Goal: Task Accomplishment & Management: Manage account settings

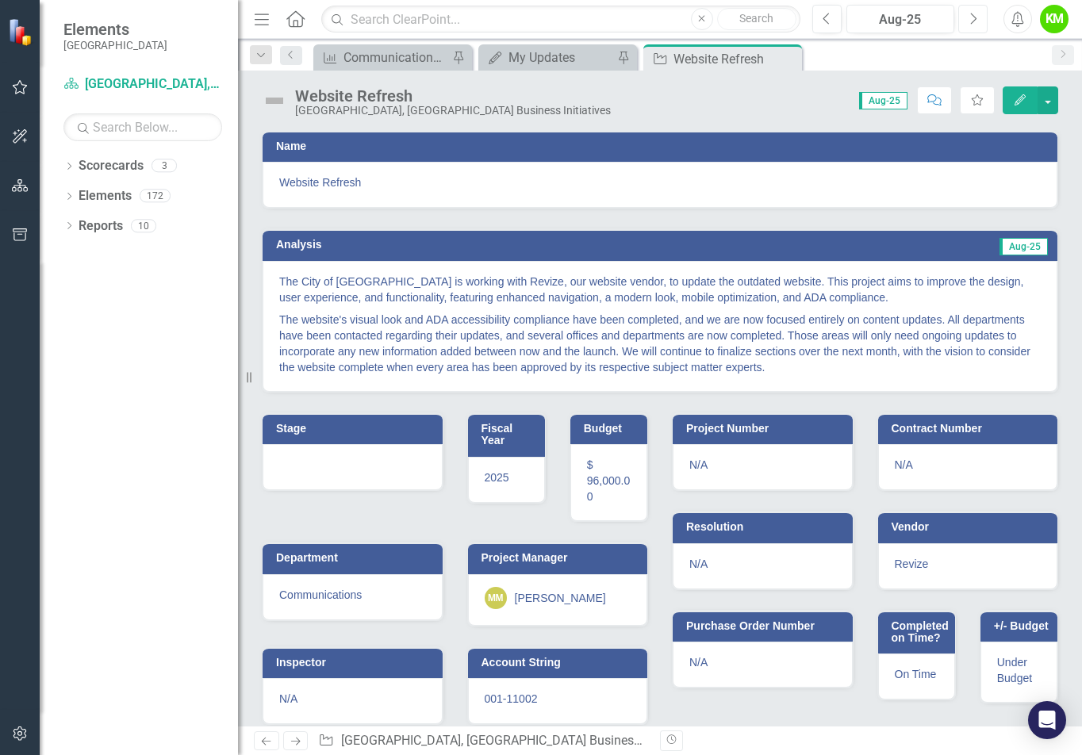
click at [969, 18] on icon "Next" at bounding box center [973, 19] width 9 height 14
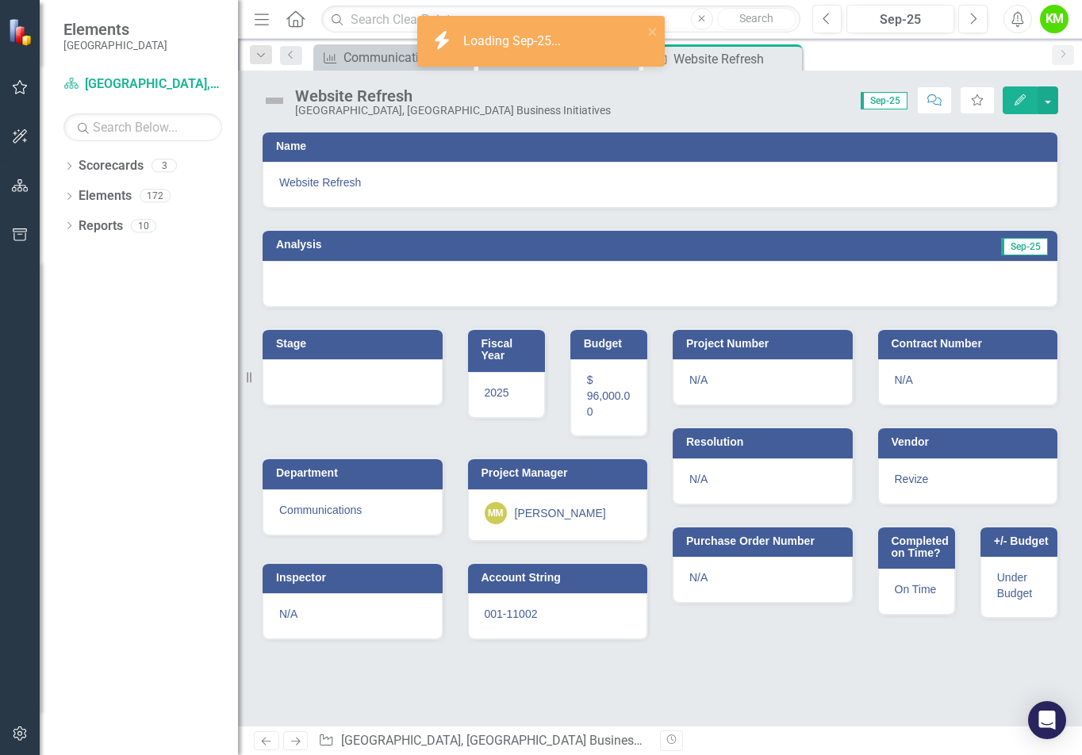
click at [868, 275] on div at bounding box center [660, 284] width 795 height 46
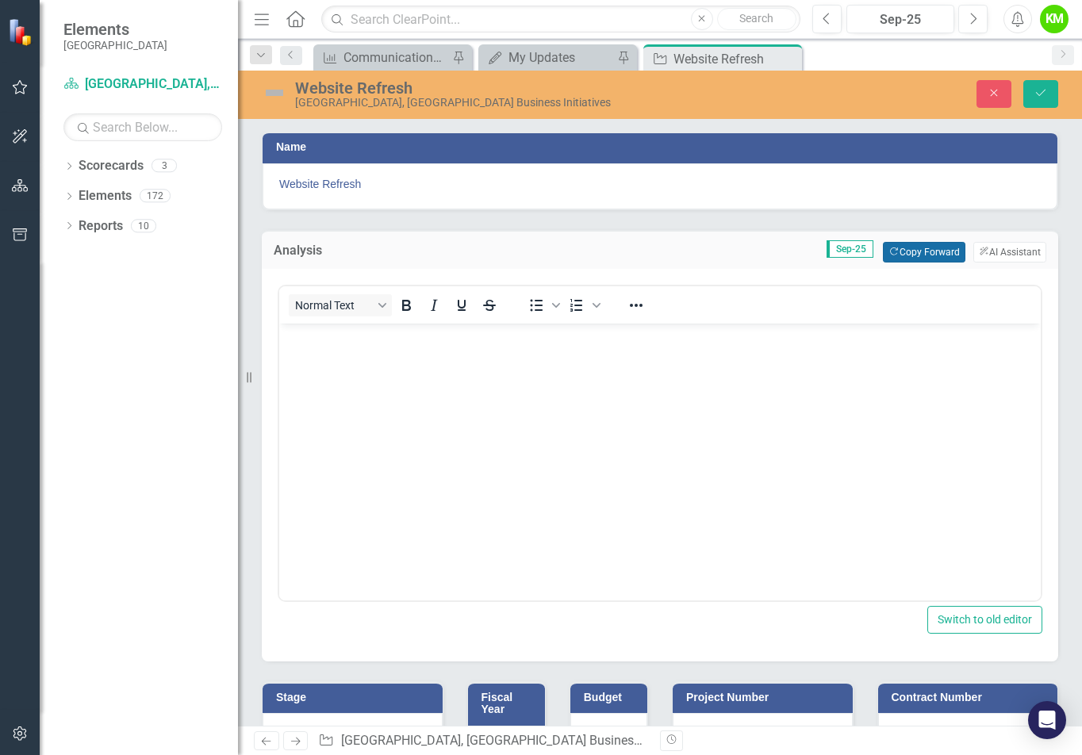
click at [934, 251] on button "Copy Forward Copy Forward" at bounding box center [924, 252] width 82 height 21
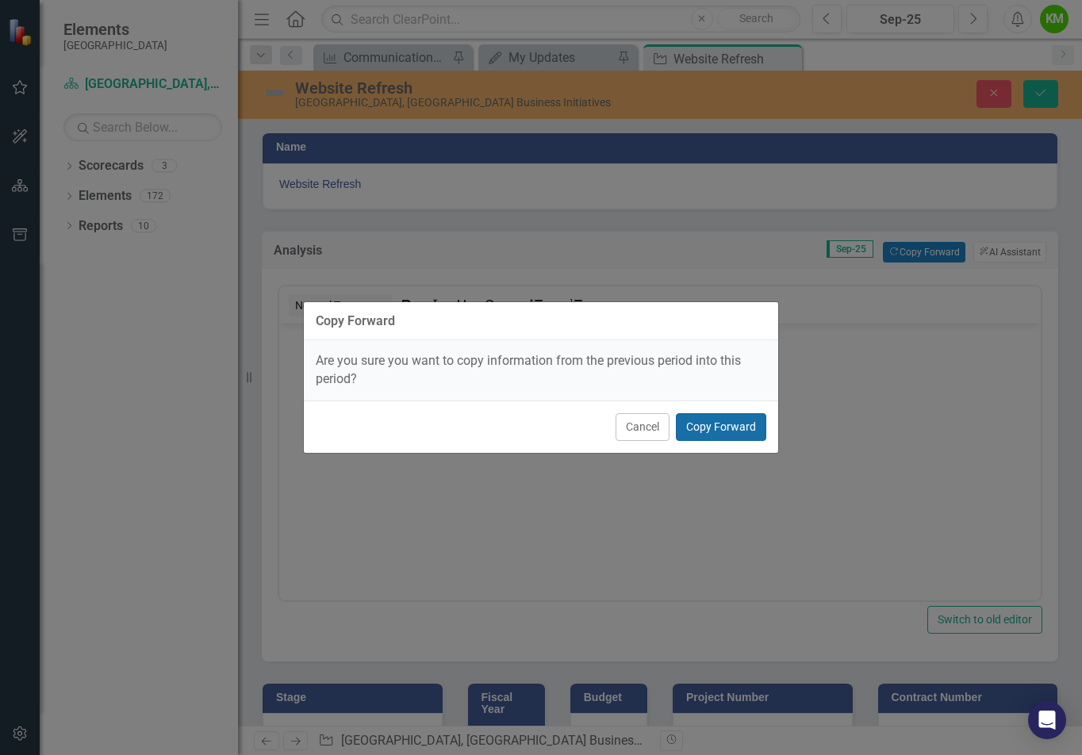
click at [708, 423] on button "Copy Forward" at bounding box center [721, 427] width 90 height 28
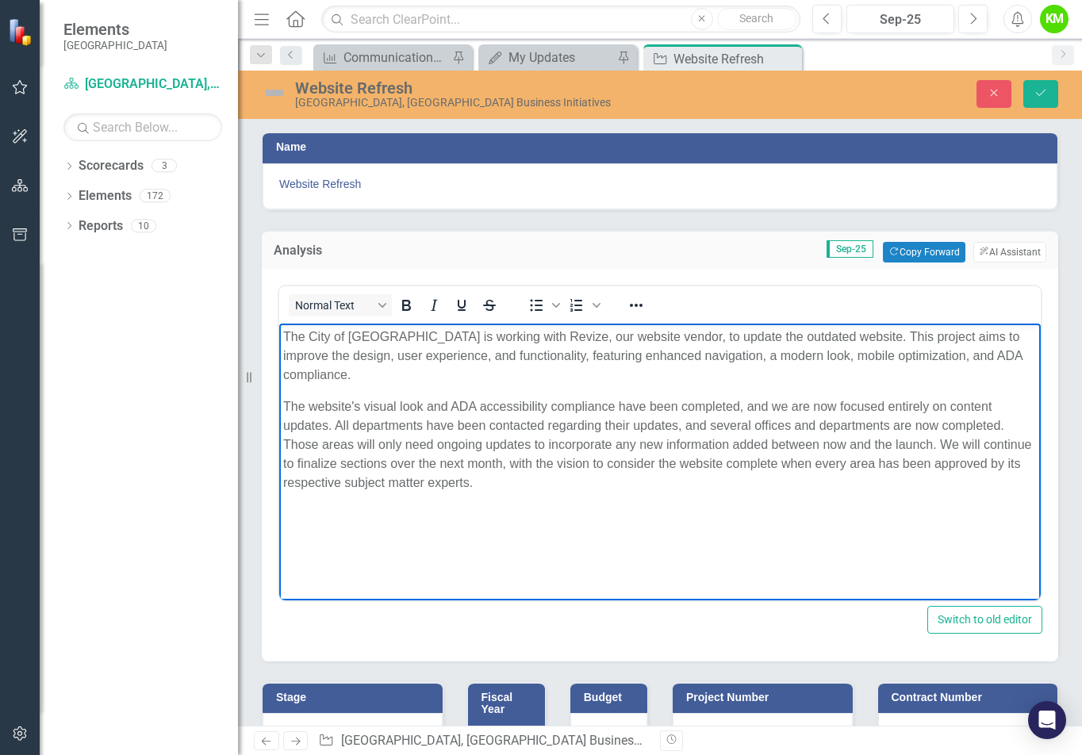
click at [474, 421] on p "The website's visual look and ADA accessibility compliance have been completed,…" at bounding box center [660, 444] width 754 height 95
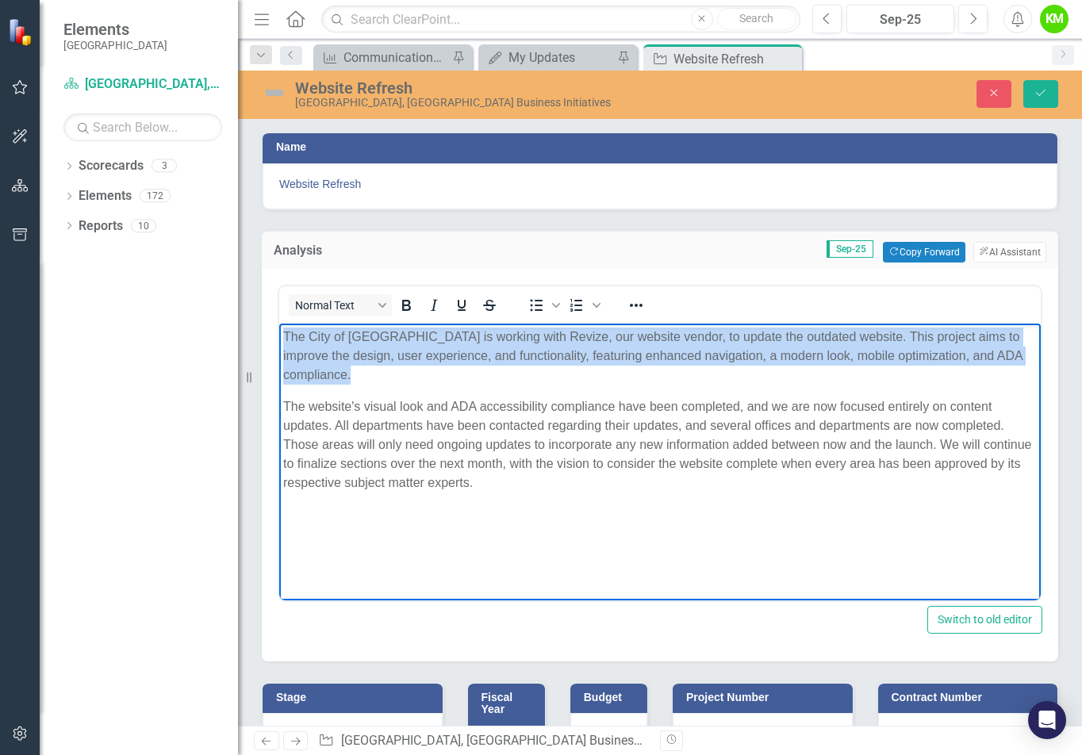
paste body "Rich Text Area. Press ALT-0 for help."
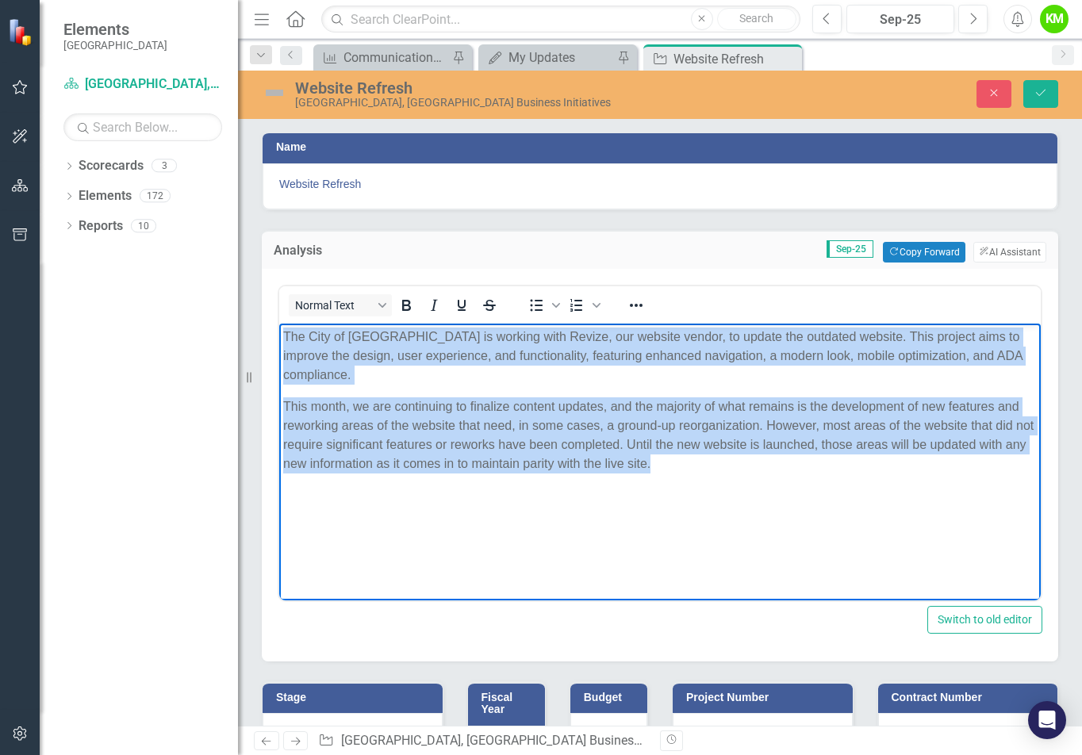
drag, startPoint x: 693, startPoint y: 467, endPoint x: 258, endPoint y: 321, distance: 459.4
click at [279, 323] on html "The City of [GEOGRAPHIC_DATA] is working with Revize, our website vendor, to up…" at bounding box center [660, 442] width 762 height 238
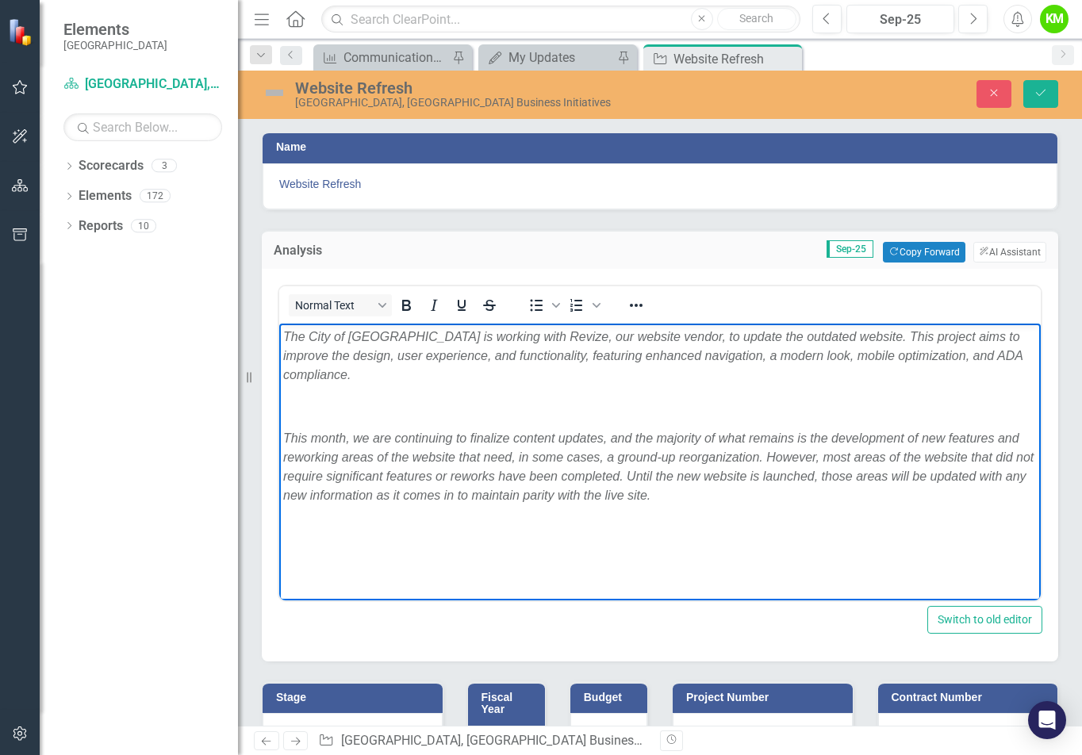
click at [351, 406] on p "Rich Text Area. Press ALT-0 for help." at bounding box center [660, 406] width 754 height 19
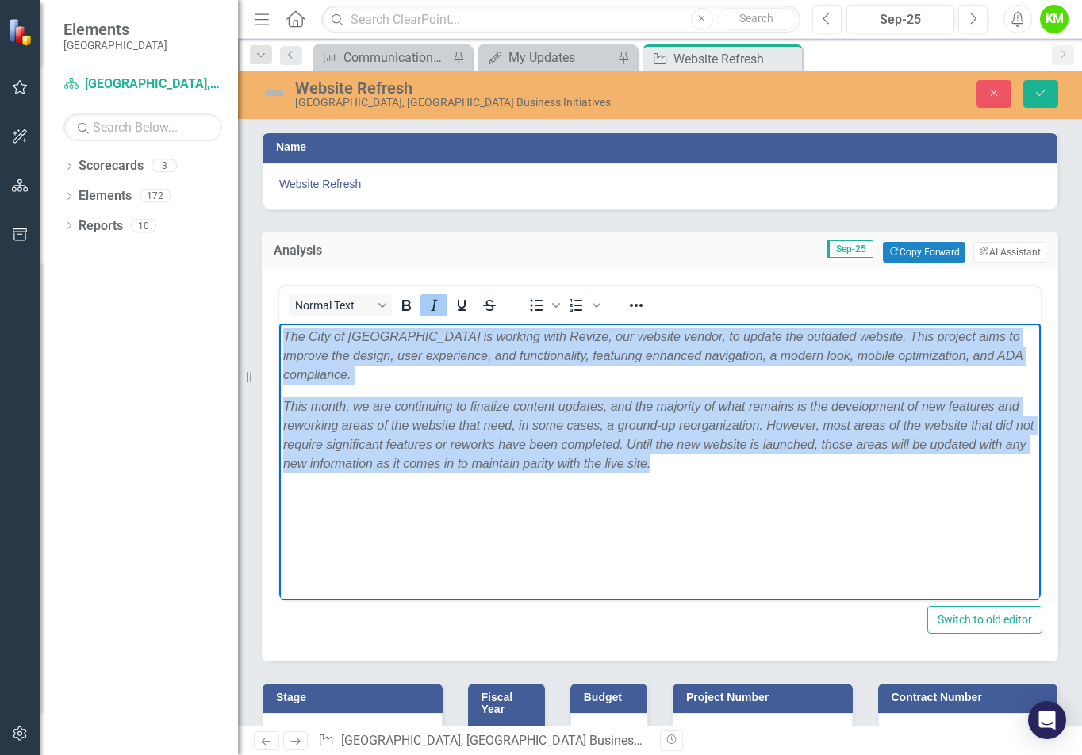
drag, startPoint x: 697, startPoint y: 467, endPoint x: 644, endPoint y: 639, distance: 181.0
click at [279, 335] on body "The City of [GEOGRAPHIC_DATA] is working with Revize, our website vendor, to up…" at bounding box center [660, 442] width 762 height 238
click at [430, 302] on icon "Italic" at bounding box center [433, 305] width 19 height 19
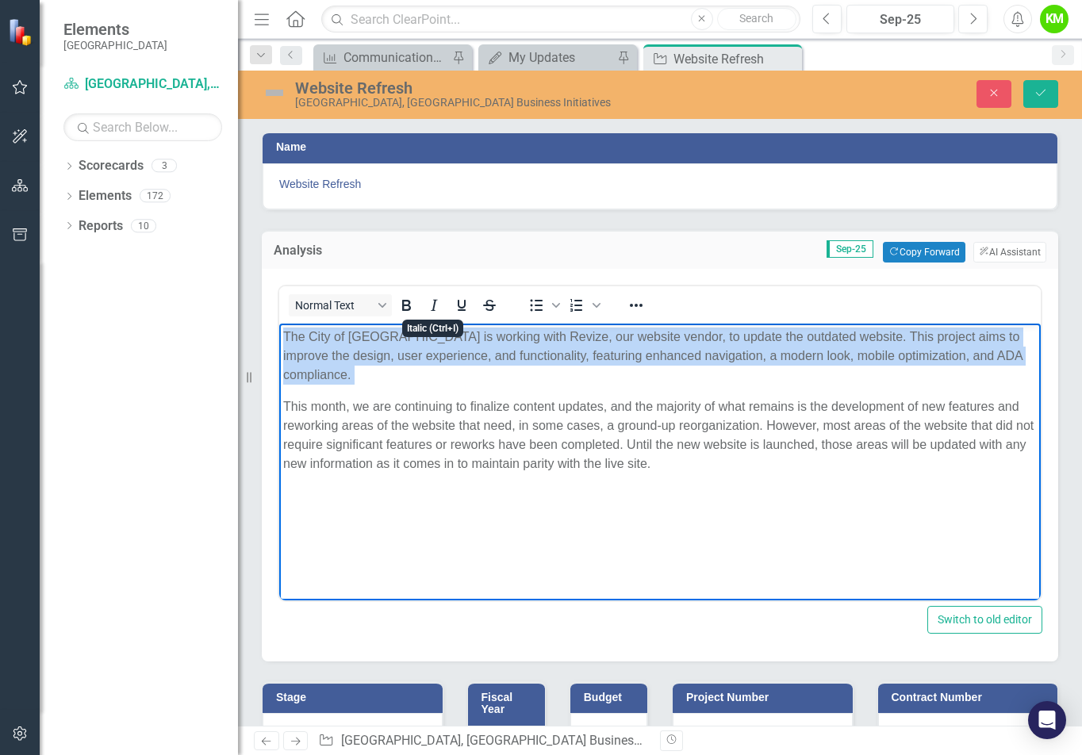
click at [532, 381] on p "The City of [GEOGRAPHIC_DATA] is working with Revize, our website vendor, to up…" at bounding box center [660, 355] width 754 height 57
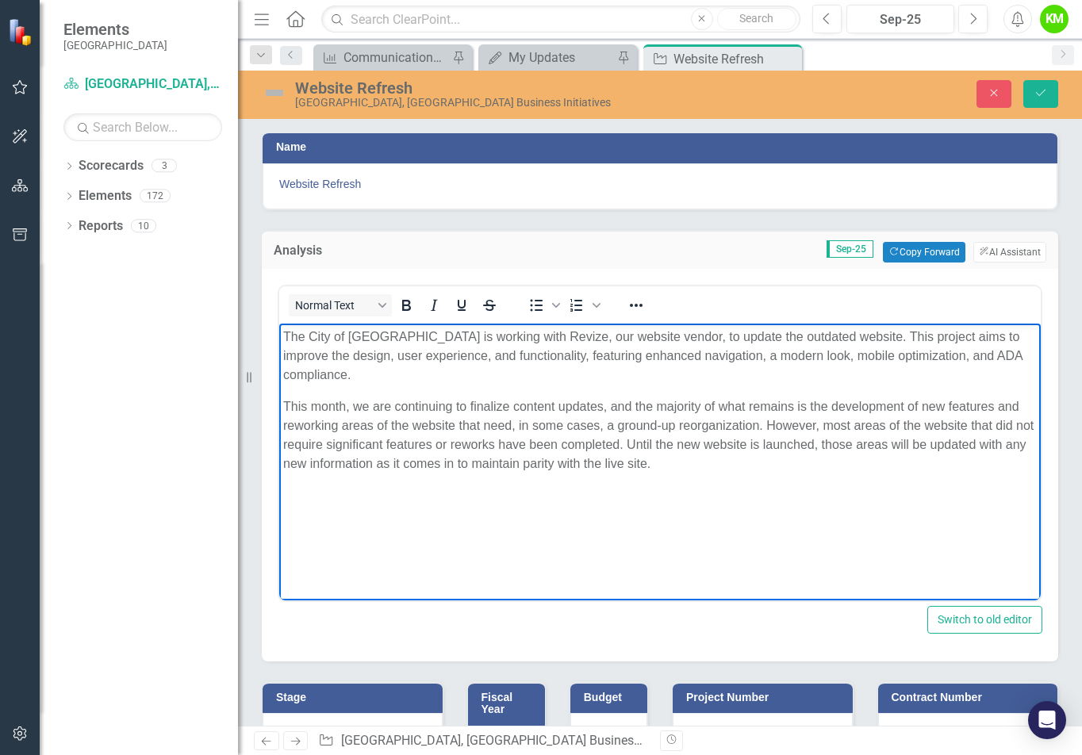
click at [853, 477] on body "The City of [GEOGRAPHIC_DATA] is working with Revize, our website vendor, to up…" at bounding box center [660, 442] width 762 height 238
click at [279, 94] on img at bounding box center [274, 92] width 25 height 25
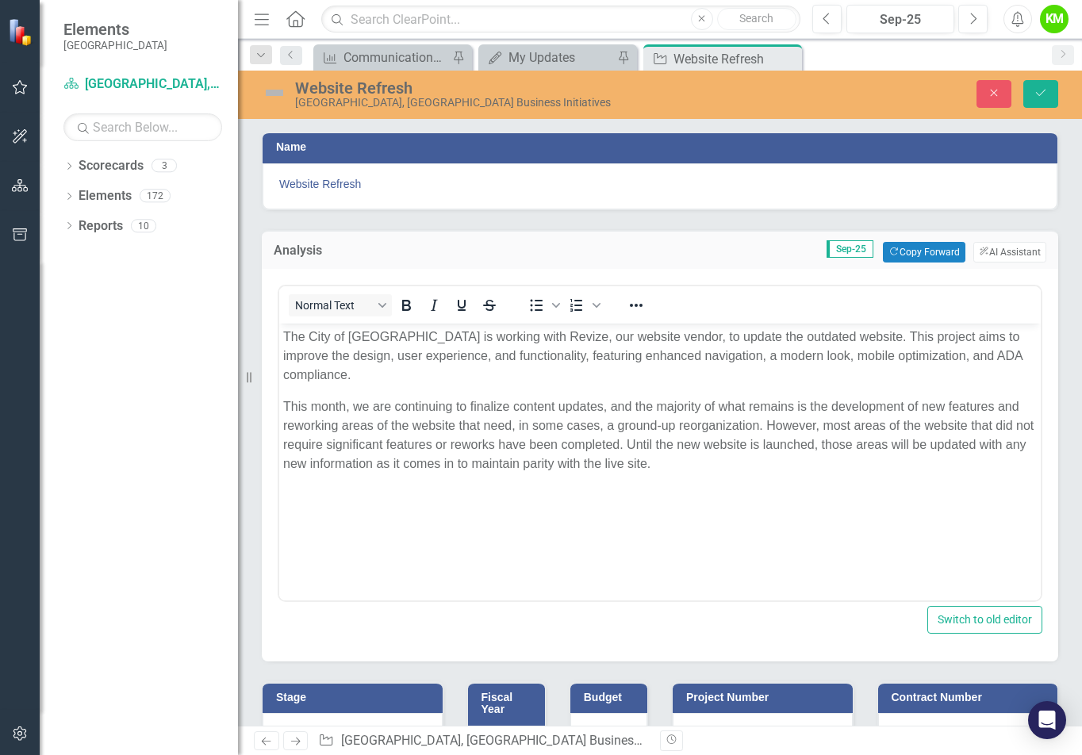
click at [278, 93] on img at bounding box center [274, 92] width 25 height 25
click at [280, 90] on img at bounding box center [274, 92] width 25 height 25
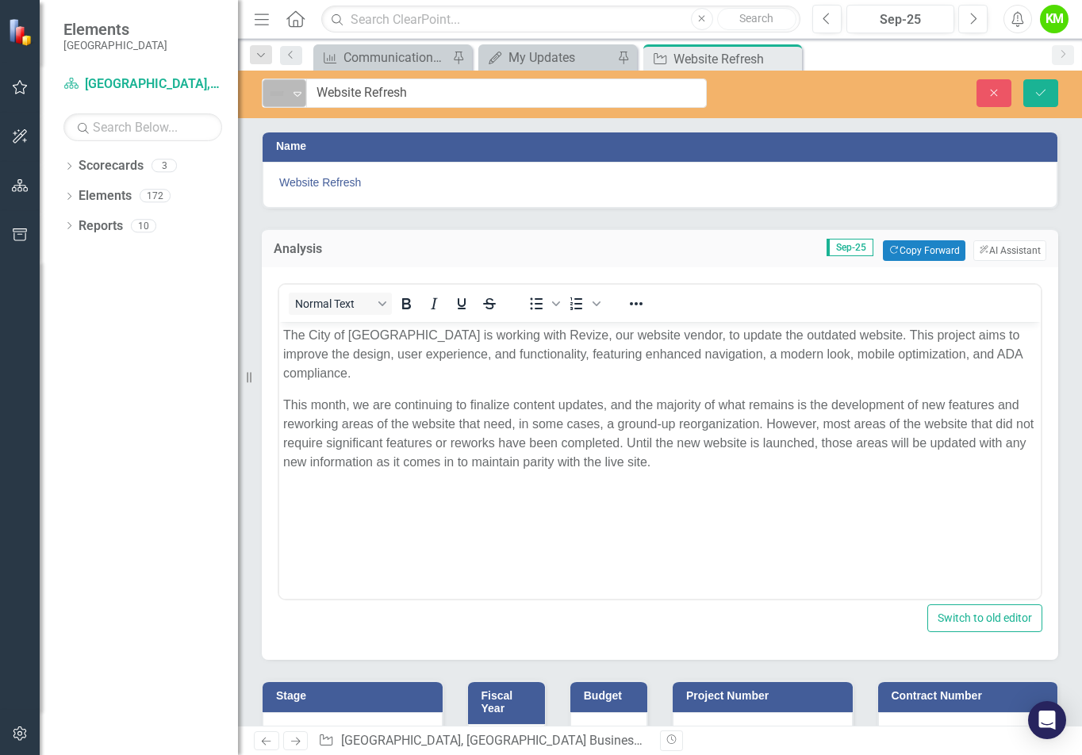
click at [277, 93] on img at bounding box center [276, 93] width 19 height 19
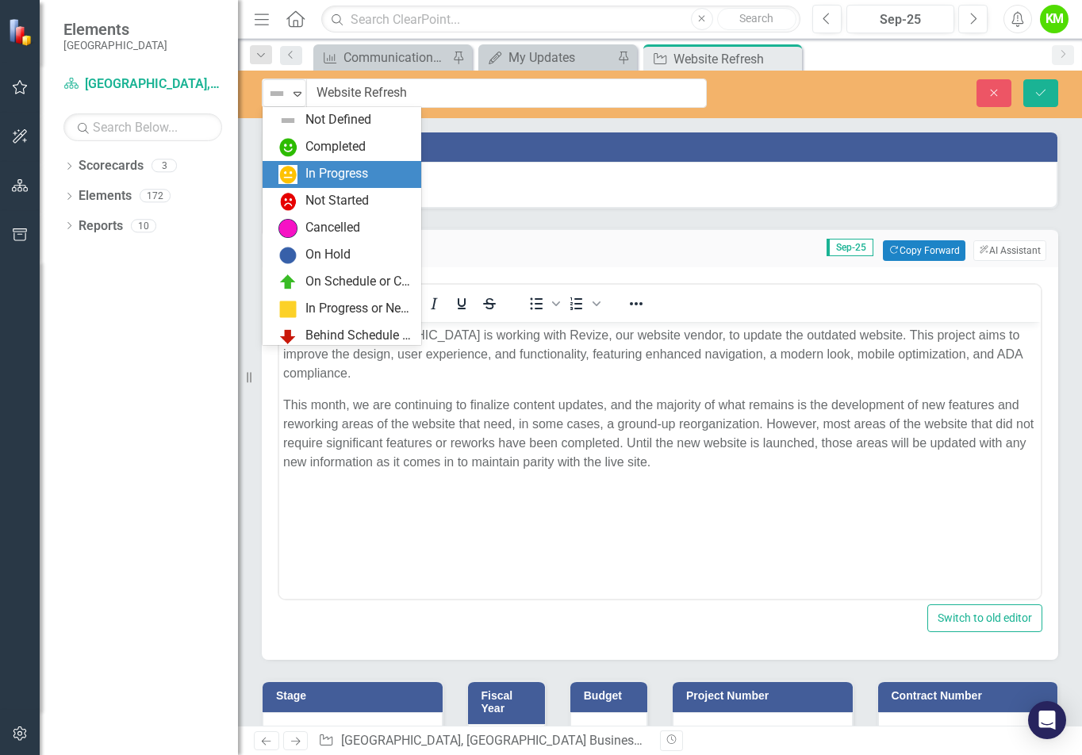
click at [320, 176] on div "In Progress" at bounding box center [336, 174] width 63 height 18
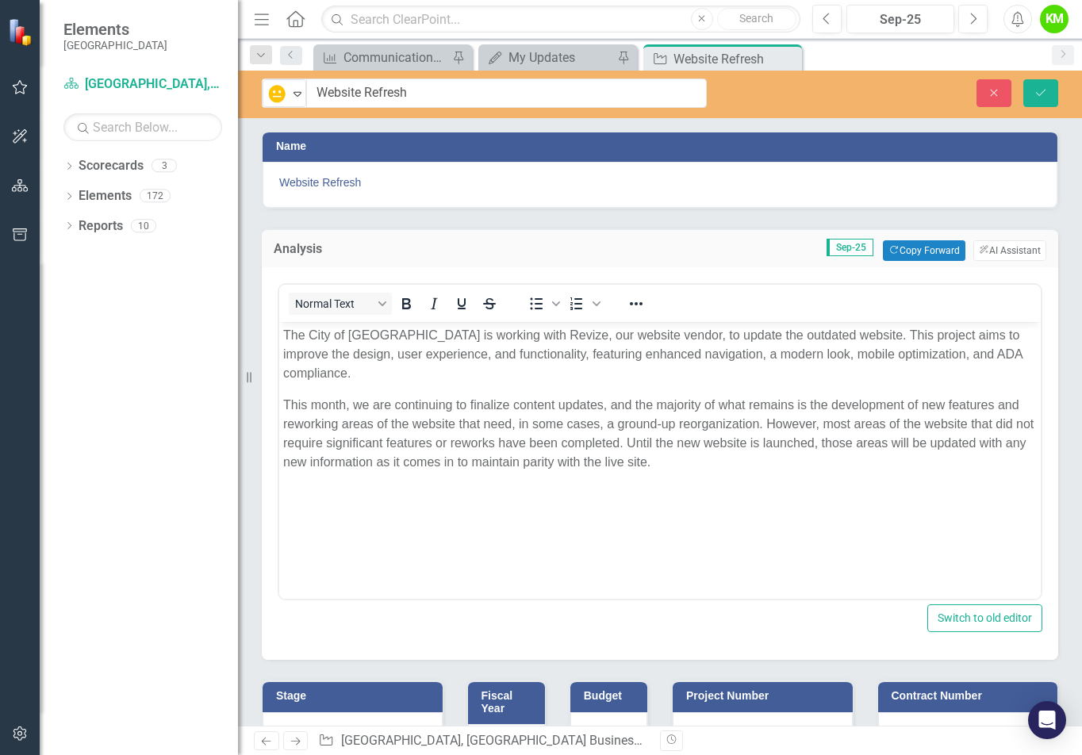
scroll to position [159, 0]
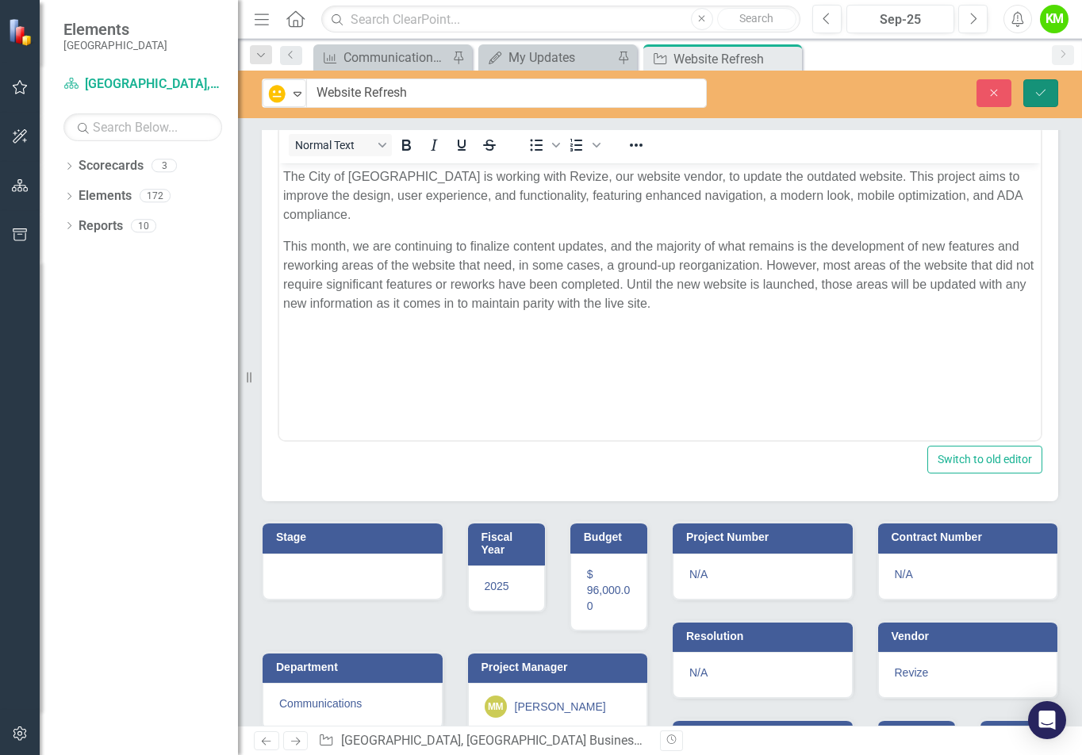
click at [1039, 91] on icon "Save" at bounding box center [1041, 92] width 14 height 11
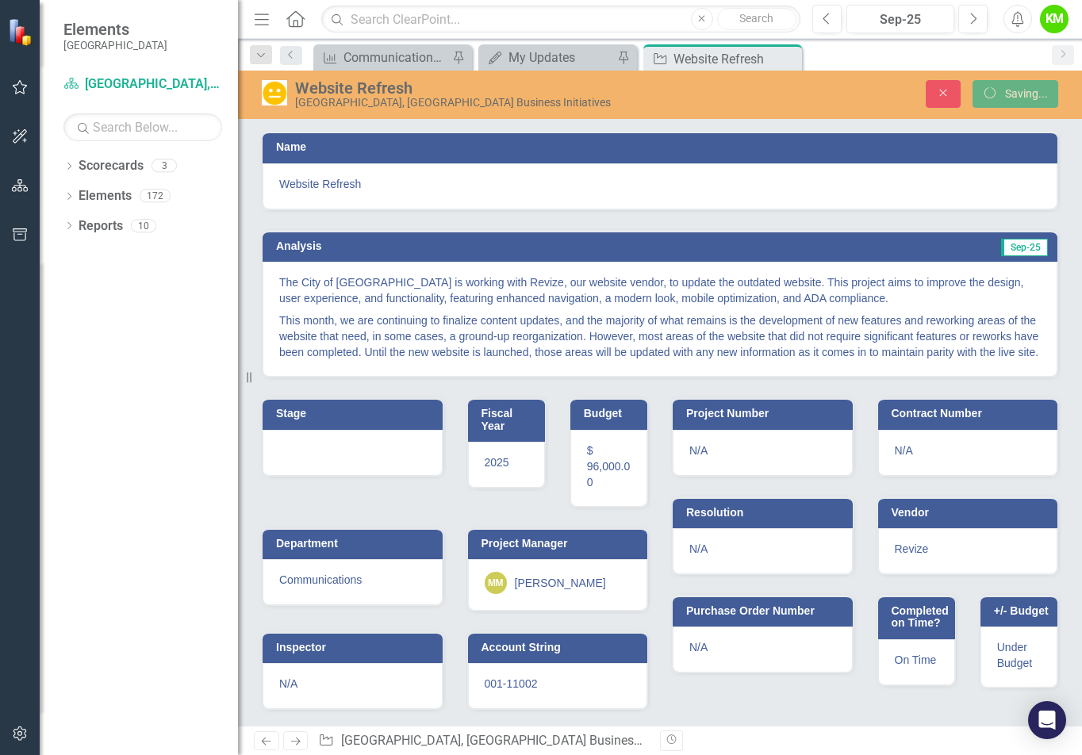
scroll to position [11, 0]
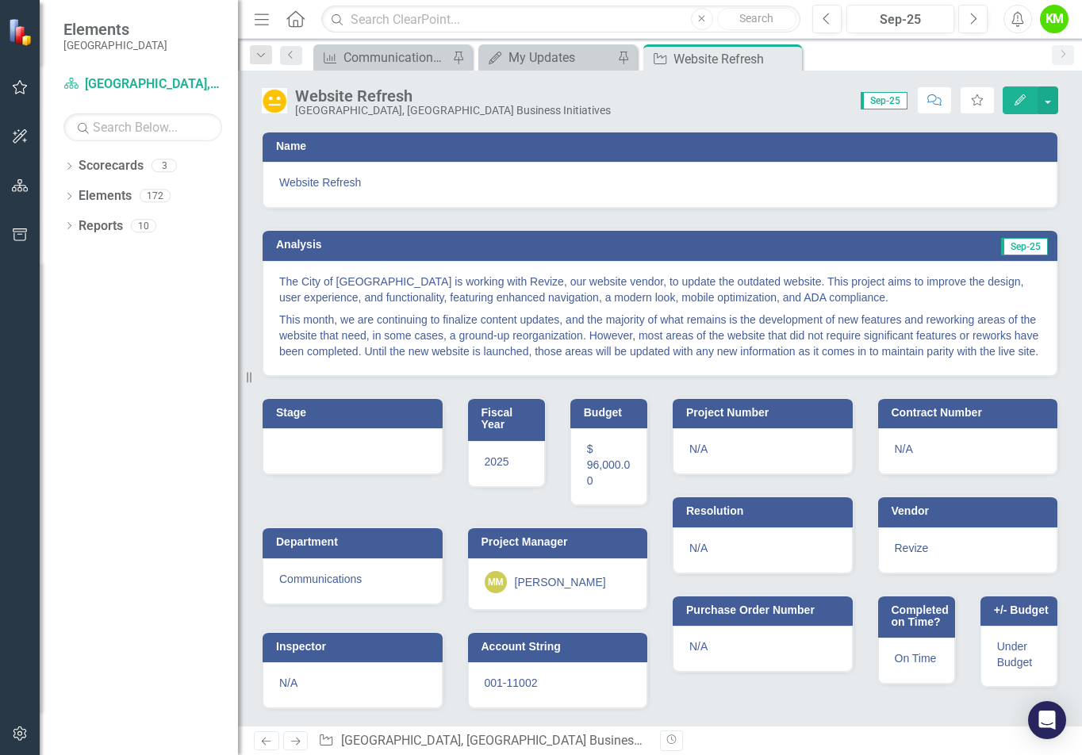
click at [313, 447] on div at bounding box center [353, 451] width 180 height 46
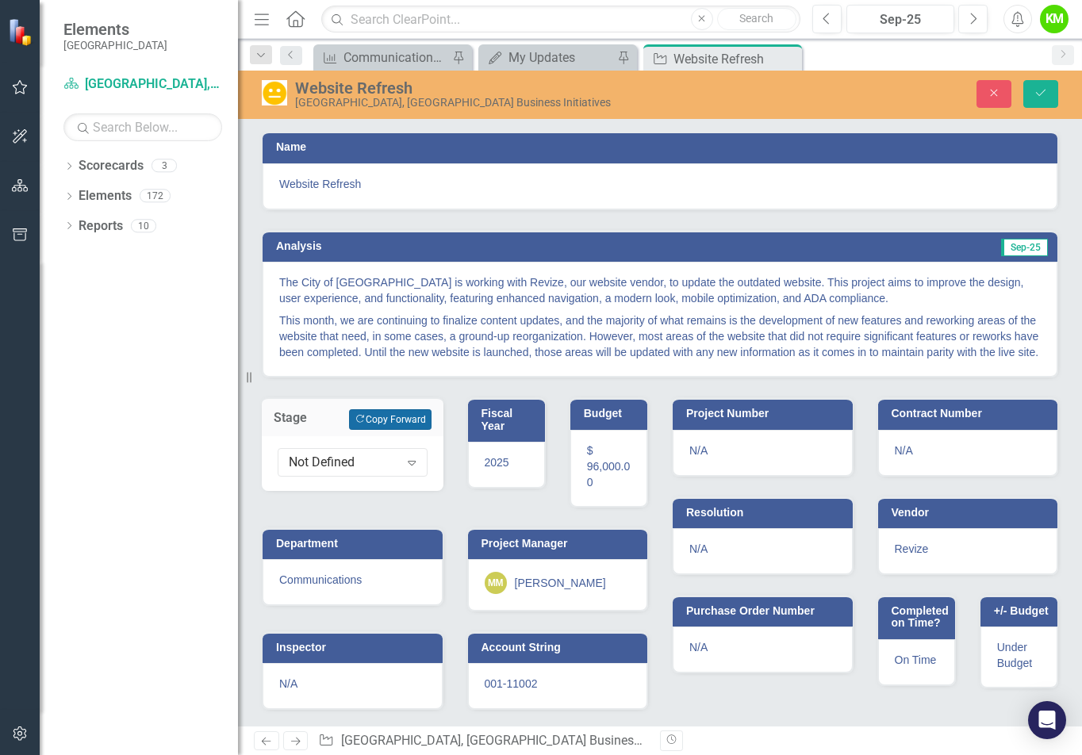
click at [388, 421] on button "Copy Forward Copy Forward" at bounding box center [390, 419] width 82 height 21
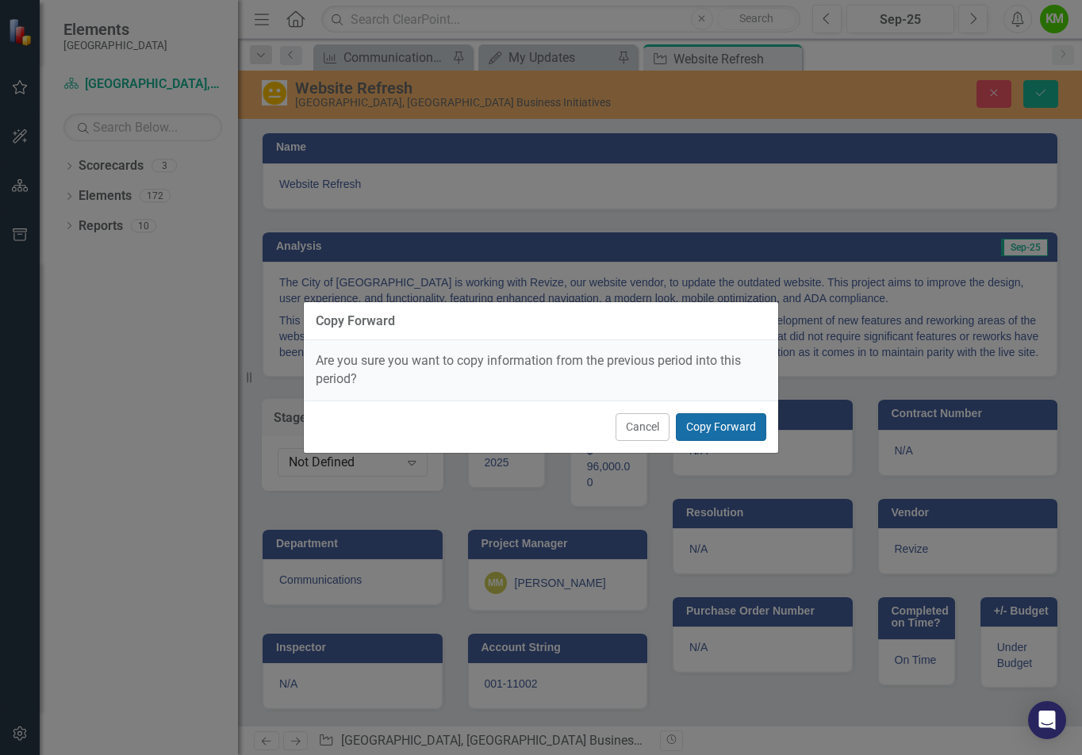
click at [725, 428] on button "Copy Forward" at bounding box center [721, 427] width 90 height 28
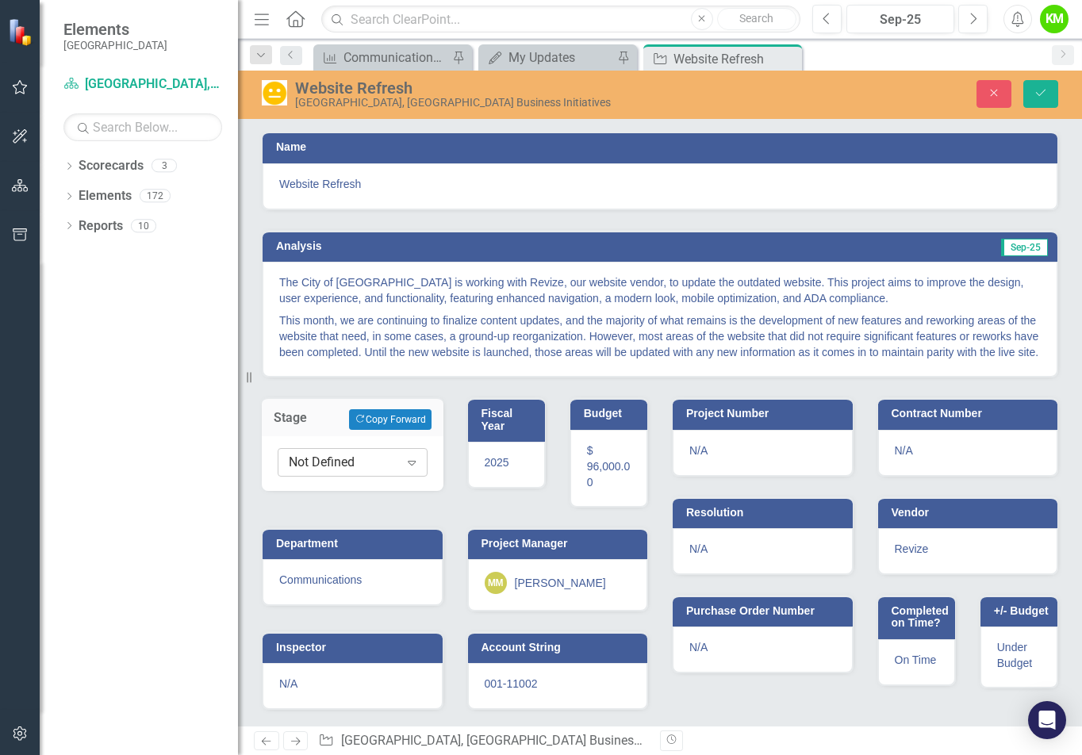
click at [391, 463] on div "Not Defined" at bounding box center [344, 463] width 110 height 18
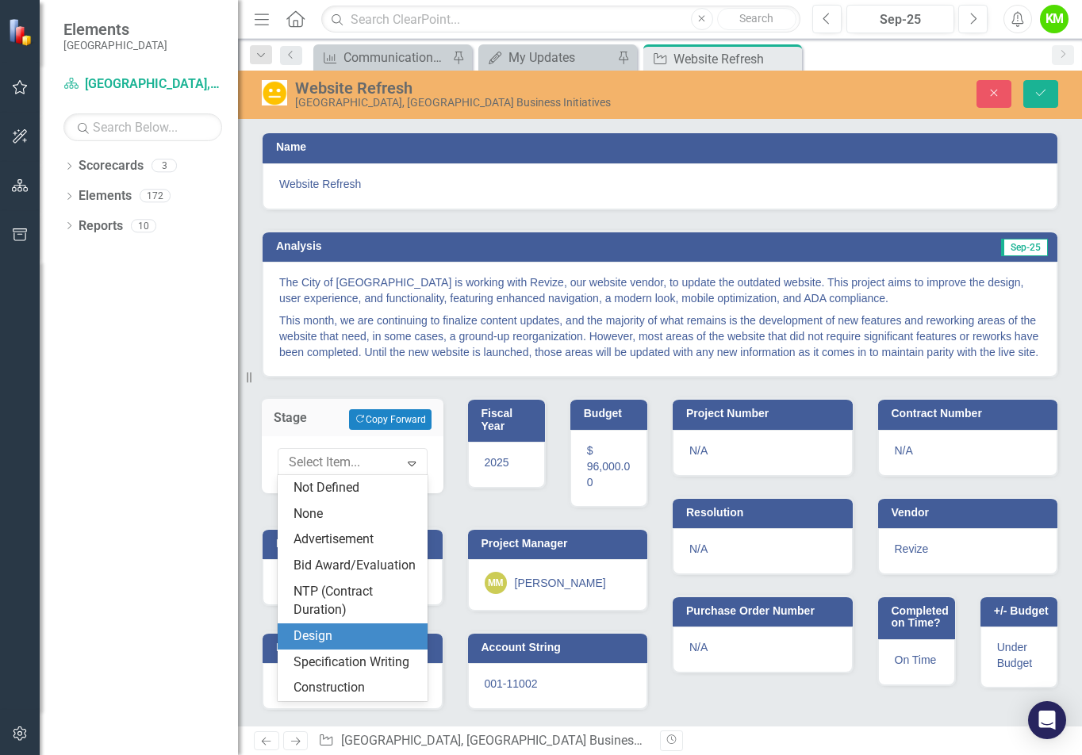
click at [352, 637] on div "Design" at bounding box center [356, 637] width 125 height 18
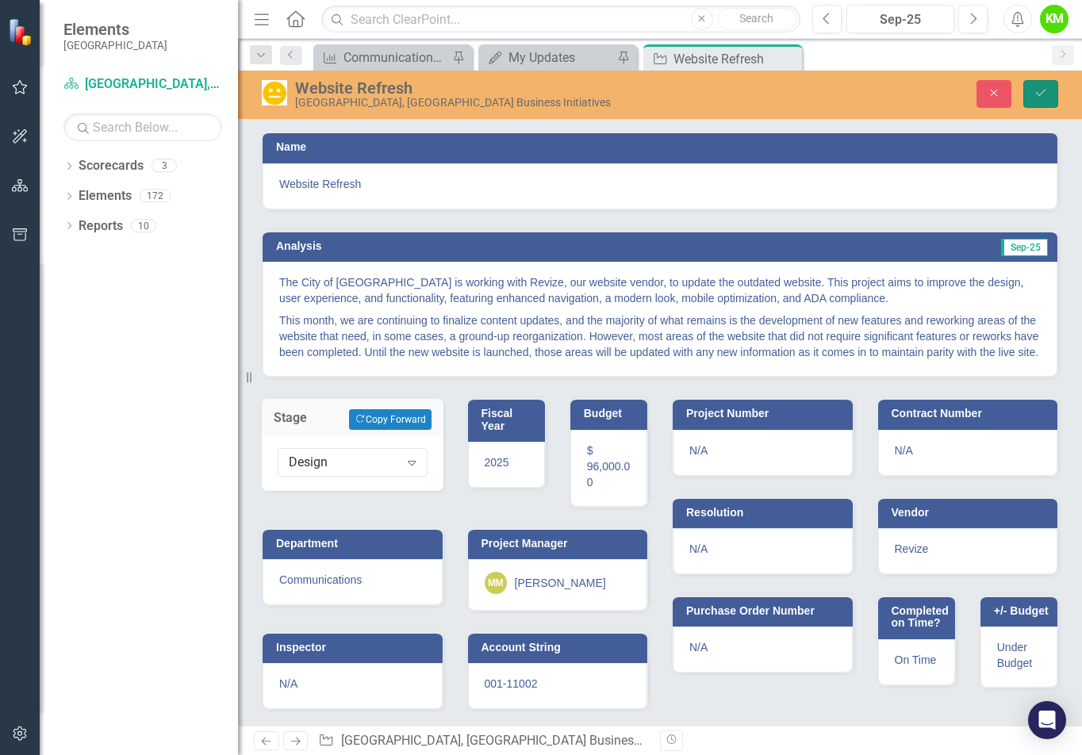
click at [1050, 94] on button "Save" at bounding box center [1041, 94] width 35 height 28
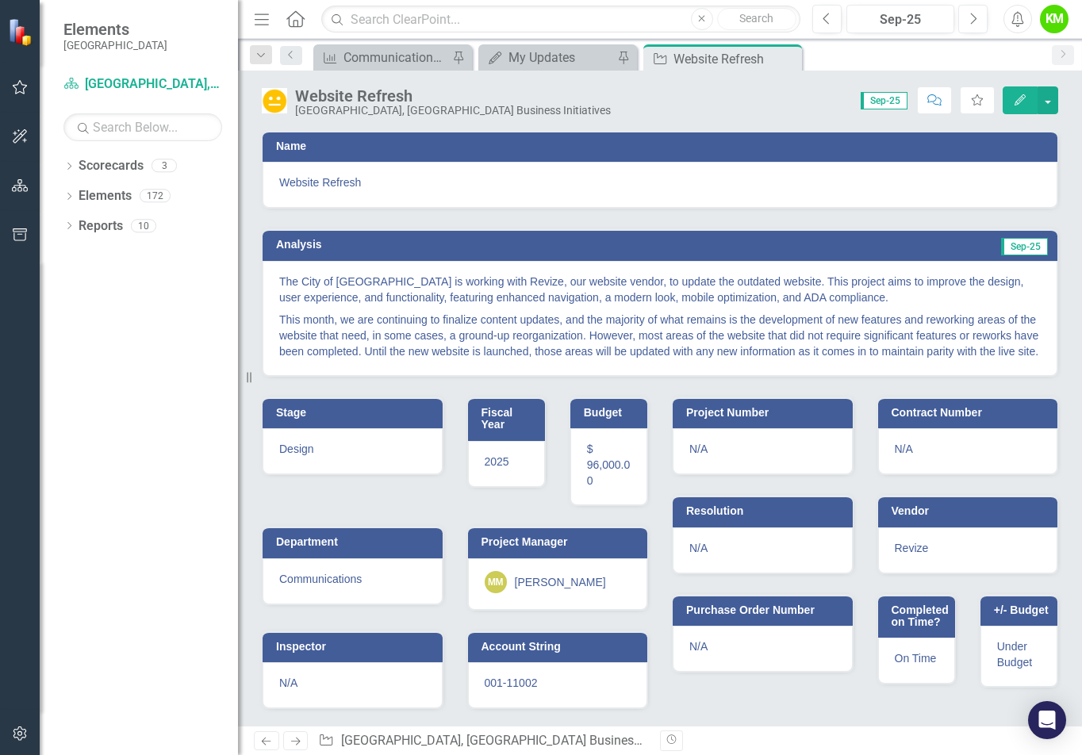
drag, startPoint x: 787, startPoint y: 58, endPoint x: 734, endPoint y: 62, distance: 53.3
click at [0, 0] on icon at bounding box center [0, 0] width 0 height 0
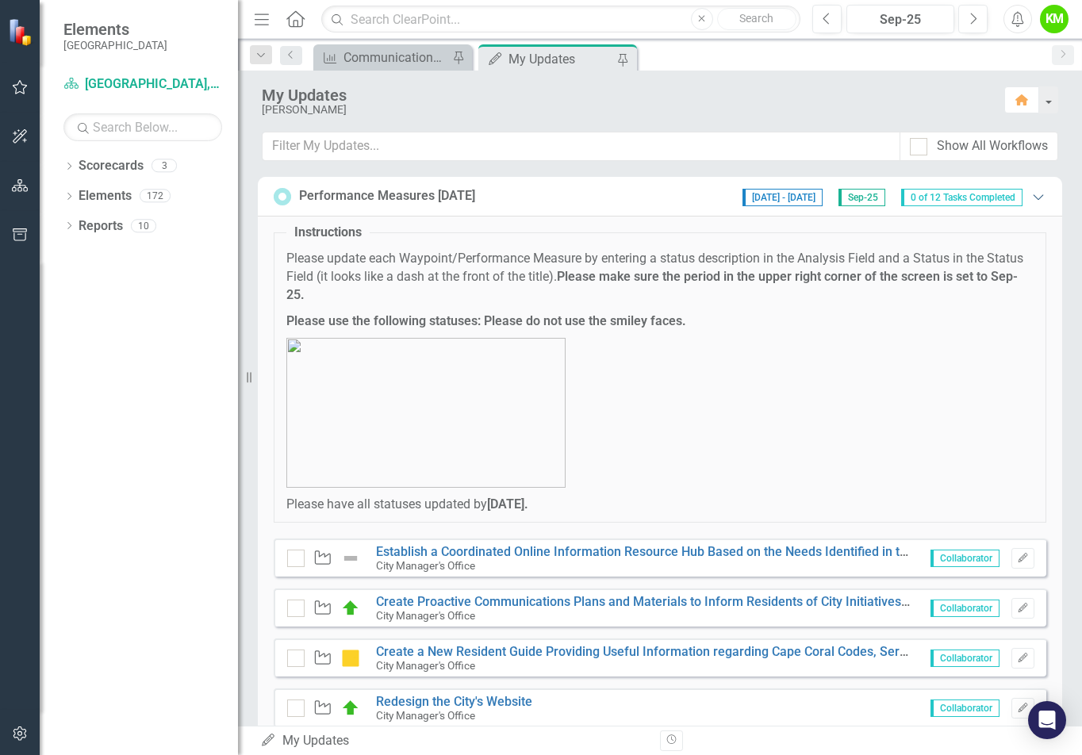
click at [1031, 196] on icon "Expanded" at bounding box center [1039, 196] width 16 height 13
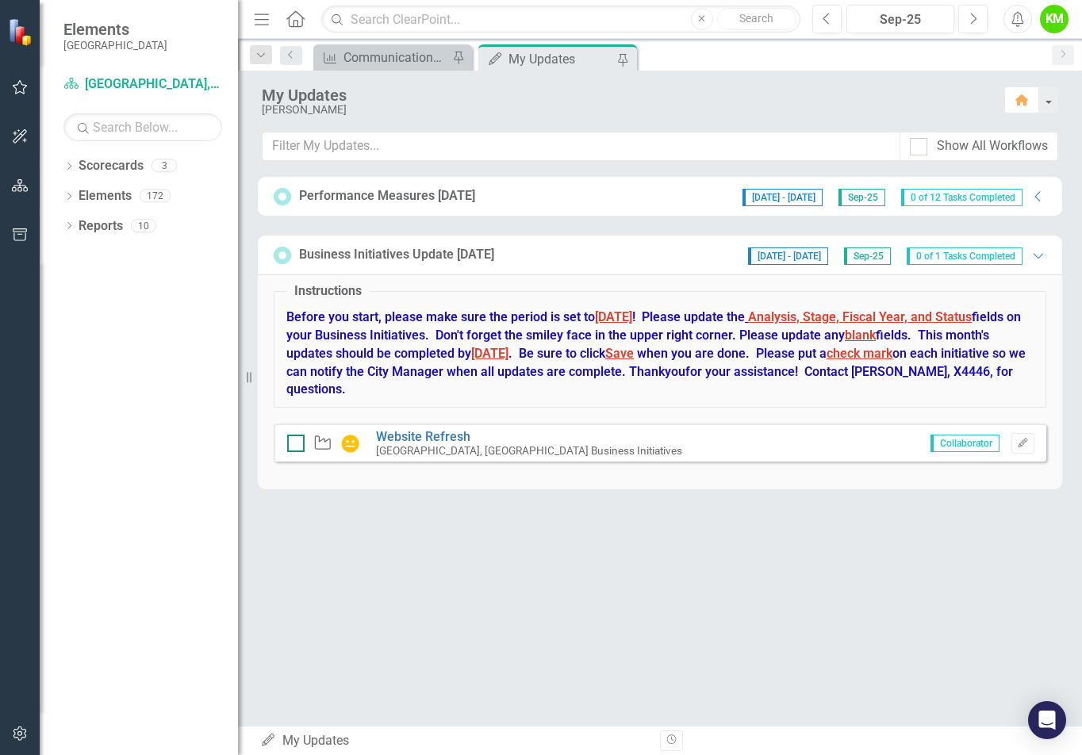
click at [301, 440] on div at bounding box center [295, 443] width 17 height 17
click at [298, 440] on input "checkbox" at bounding box center [292, 440] width 10 height 10
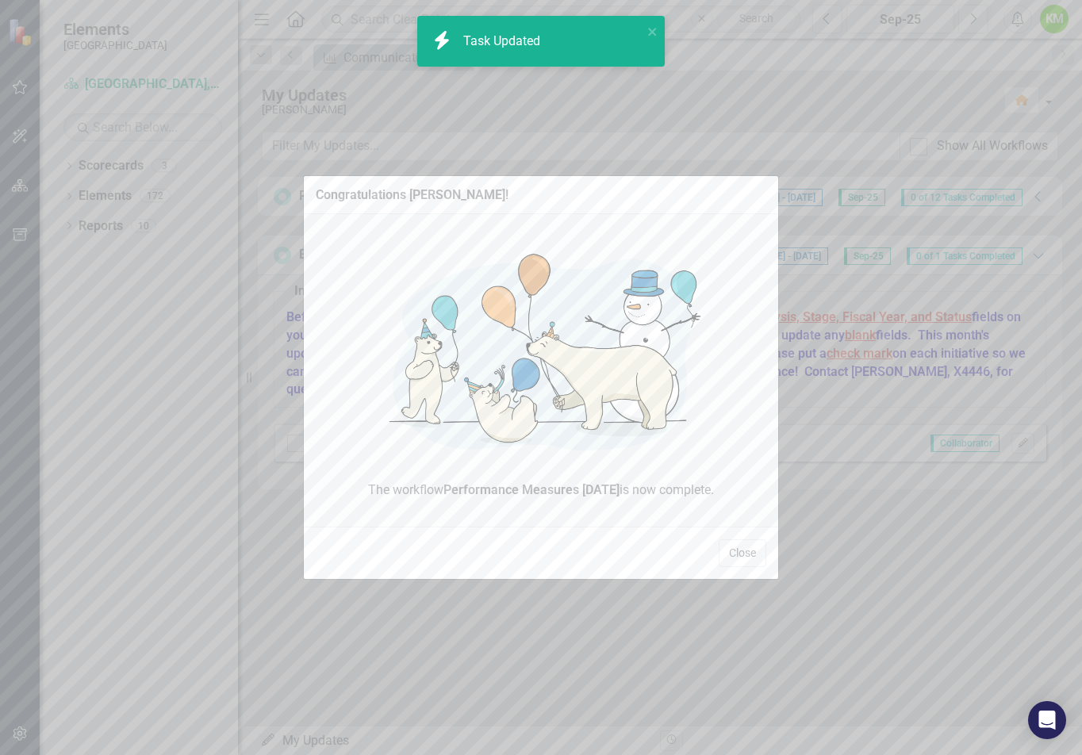
checkbox input "true"
click at [751, 552] on button "Close" at bounding box center [743, 554] width 48 height 28
